Goal: Information Seeking & Learning: Learn about a topic

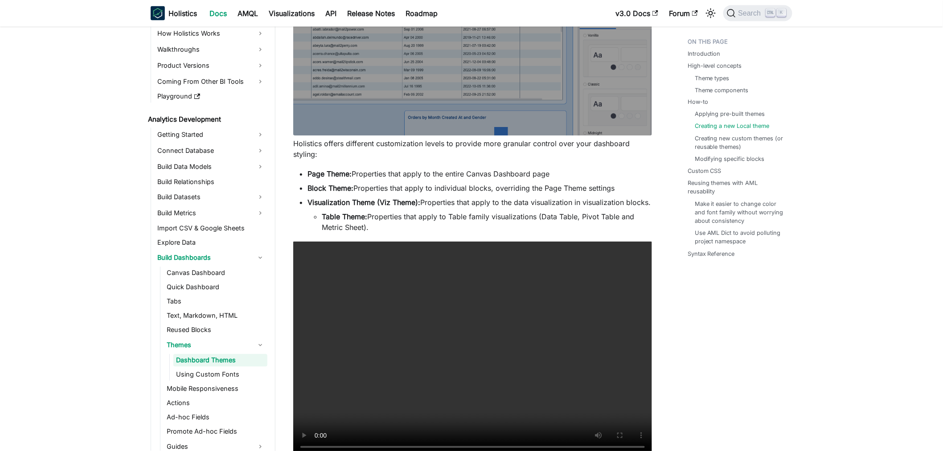
scroll to position [2030, 0]
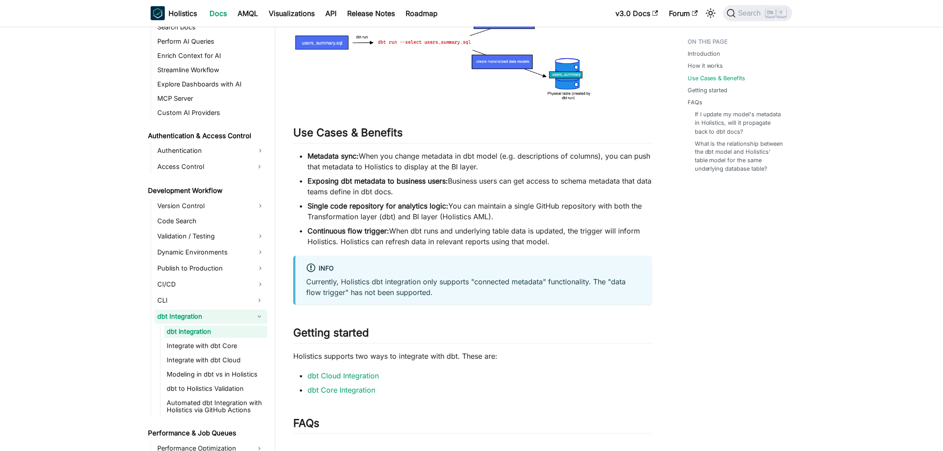
scroll to position [594, 0]
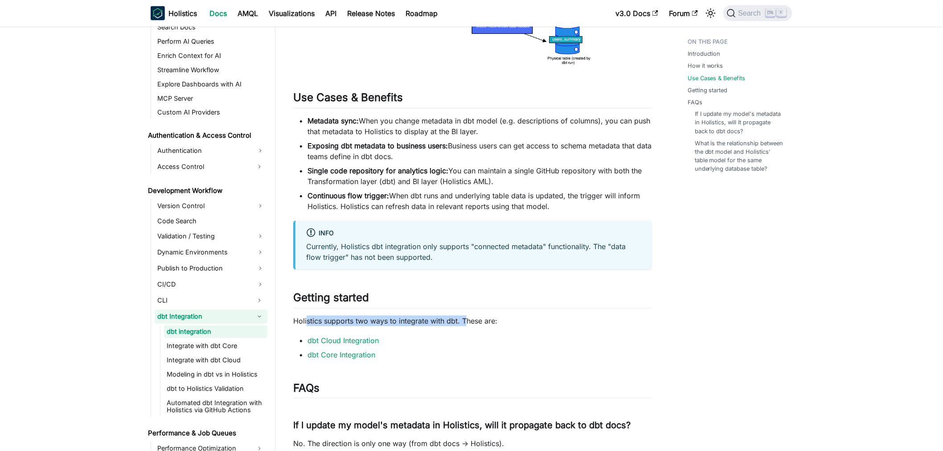
drag, startPoint x: 308, startPoint y: 323, endPoint x: 475, endPoint y: 321, distance: 166.7
click at [465, 322] on p "Holistics supports two ways to integrate with dbt. These are:" at bounding box center [472, 321] width 359 height 11
click at [475, 321] on p "Holistics supports two ways to integrate with dbt. These are:" at bounding box center [472, 321] width 359 height 11
click at [345, 345] on link "dbt Cloud Integration" at bounding box center [343, 340] width 71 height 9
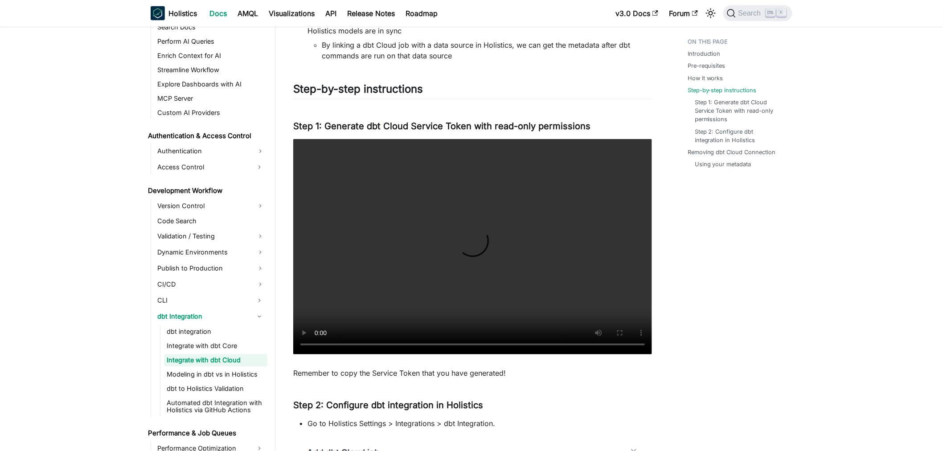
scroll to position [545, 0]
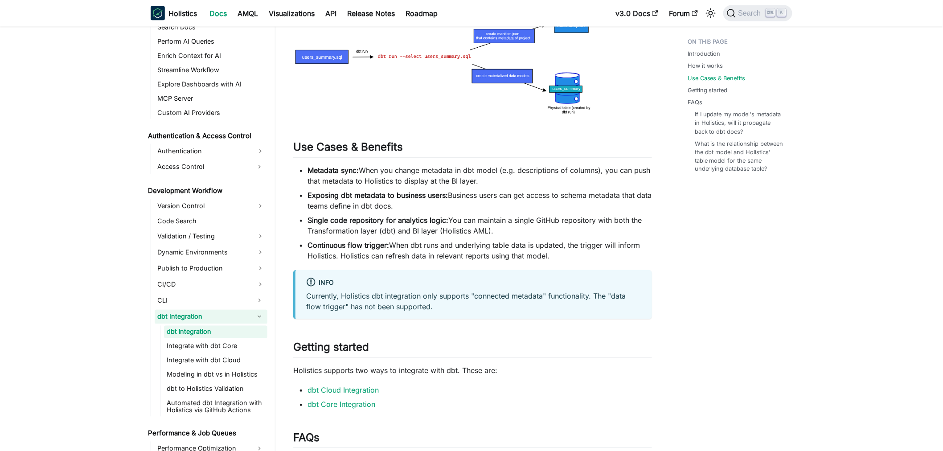
scroll to position [594, 0]
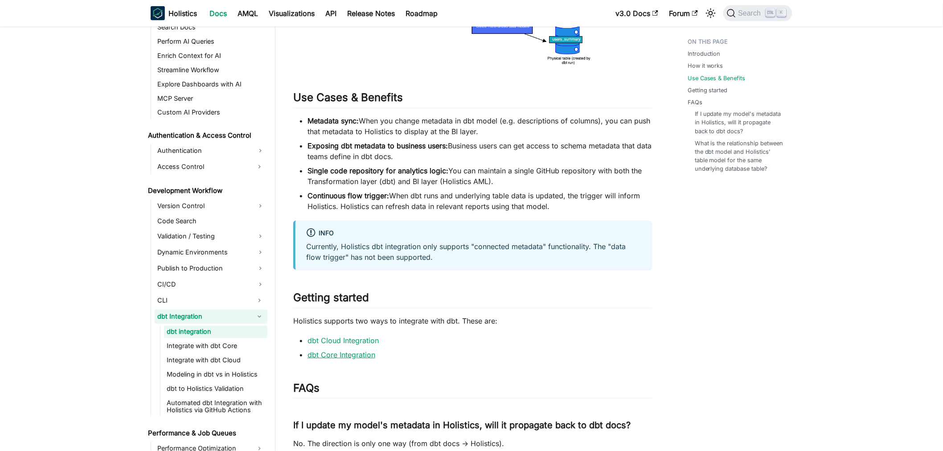
click at [343, 357] on link "dbt Core Integration" at bounding box center [342, 354] width 68 height 9
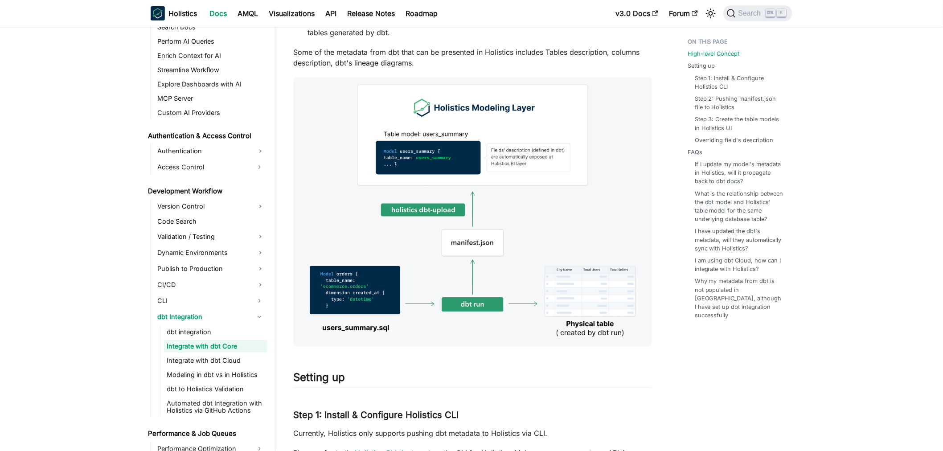
scroll to position [148, 0]
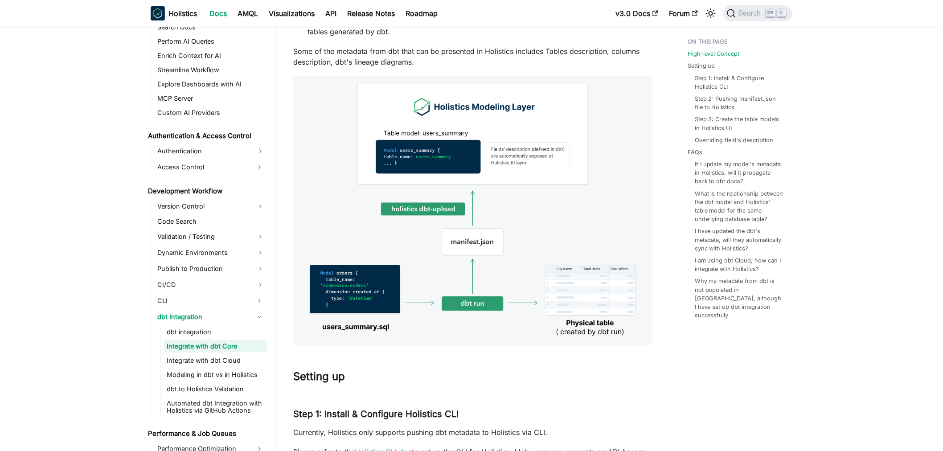
click at [512, 266] on img at bounding box center [472, 211] width 359 height 270
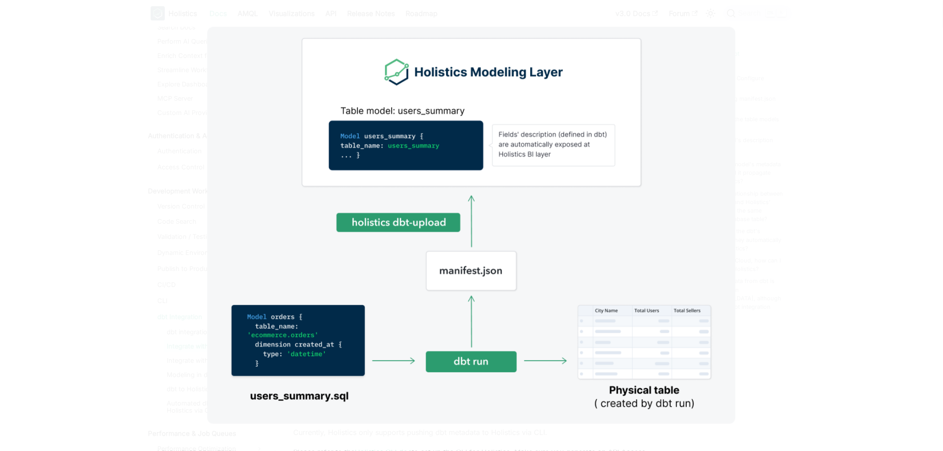
click at [840, 68] on div at bounding box center [471, 225] width 943 height 451
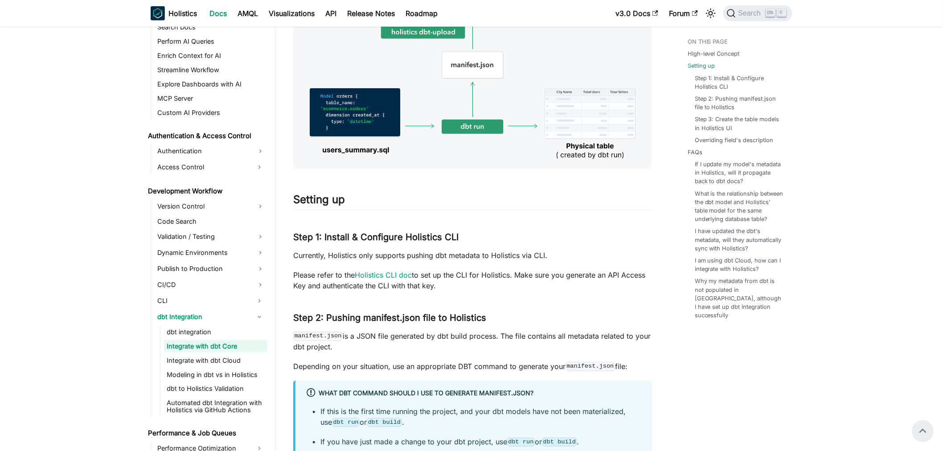
scroll to position [91, 0]
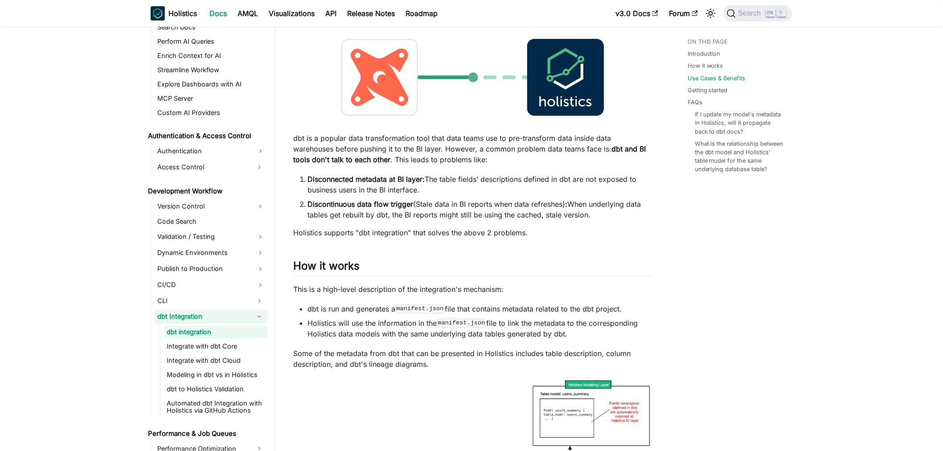
scroll to position [594, 0]
